Goal: Task Accomplishment & Management: Use online tool/utility

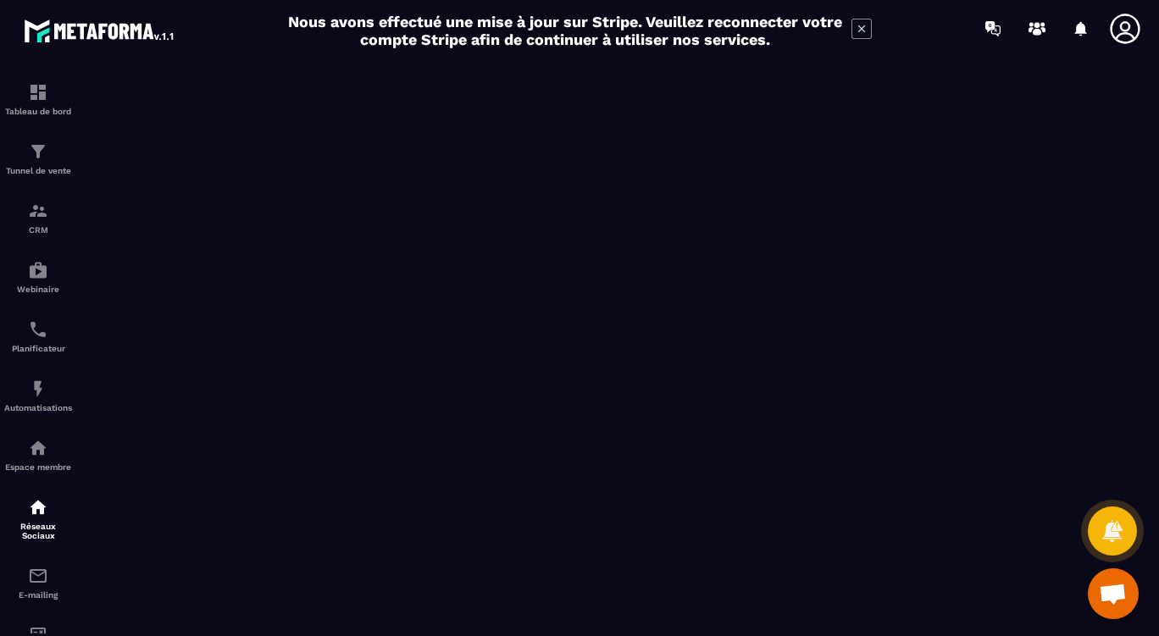
click at [26, 338] on div "Planificateur" at bounding box center [38, 336] width 68 height 34
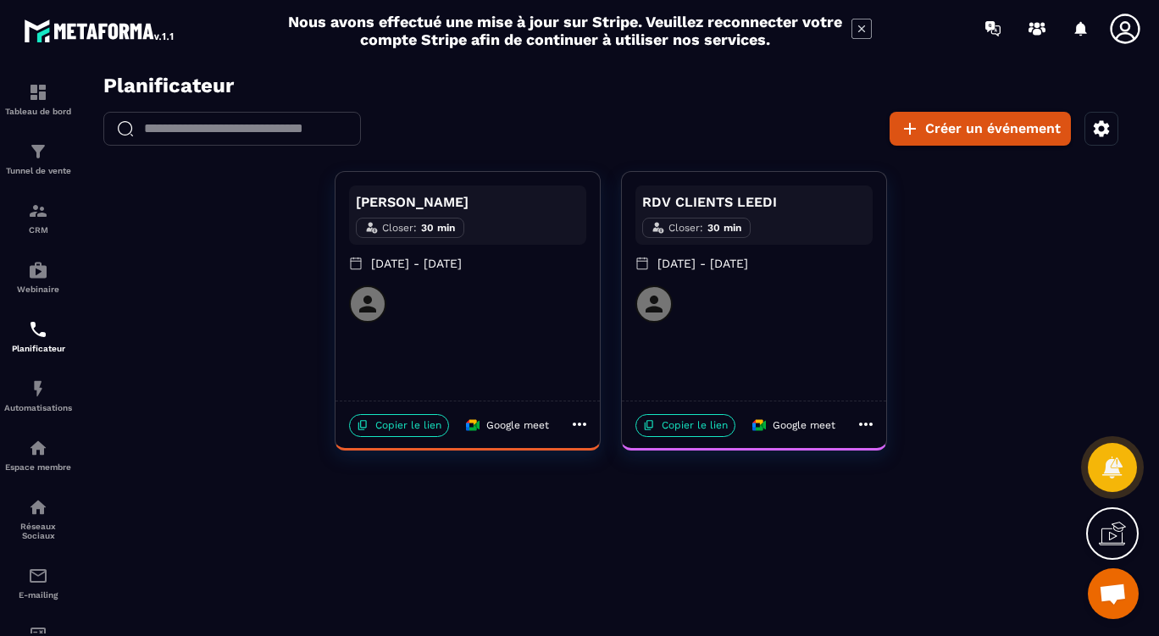
click at [395, 429] on p "Copier le lien" at bounding box center [399, 425] width 100 height 23
